Goal: Check status: Check status

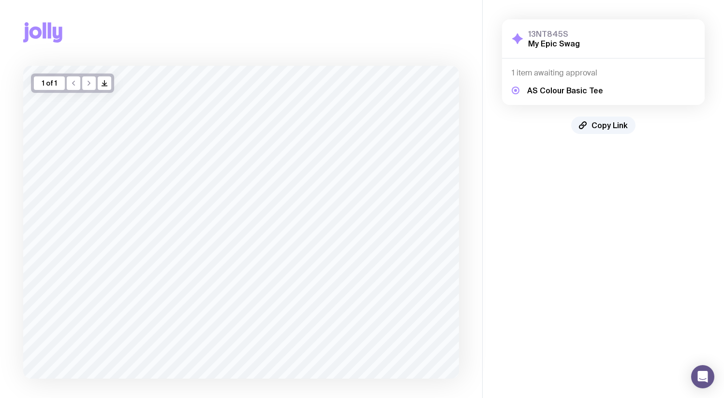
scroll to position [2, 0]
click at [594, 131] on button "Copy Link" at bounding box center [603, 125] width 64 height 17
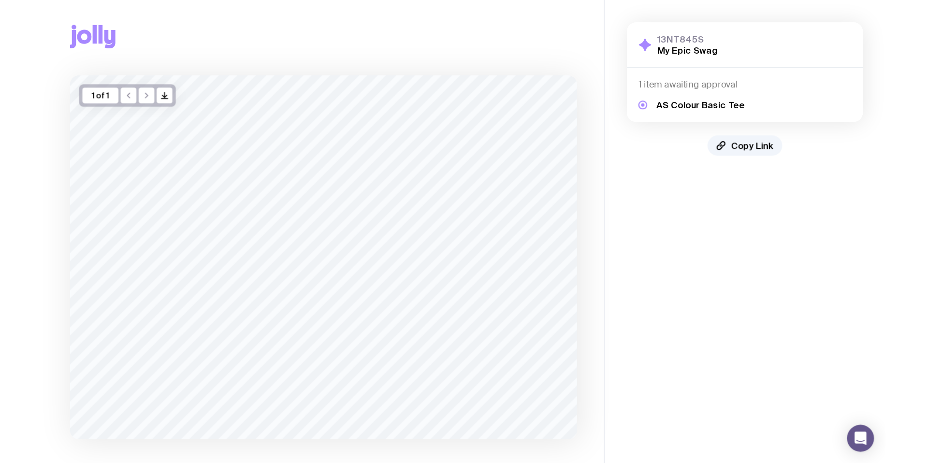
scroll to position [0, 0]
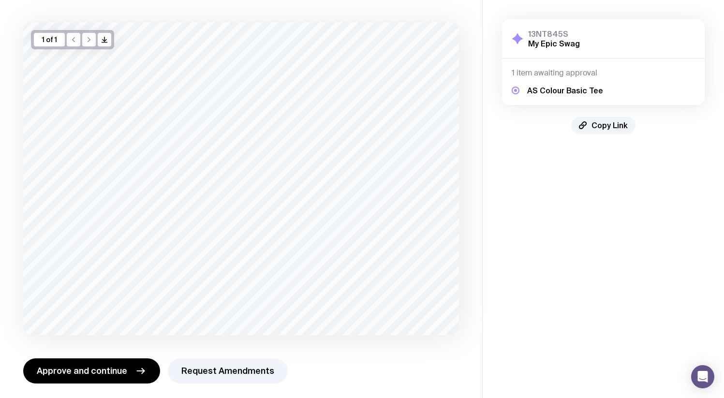
scroll to position [49, 0]
